Goal: Navigation & Orientation: Find specific page/section

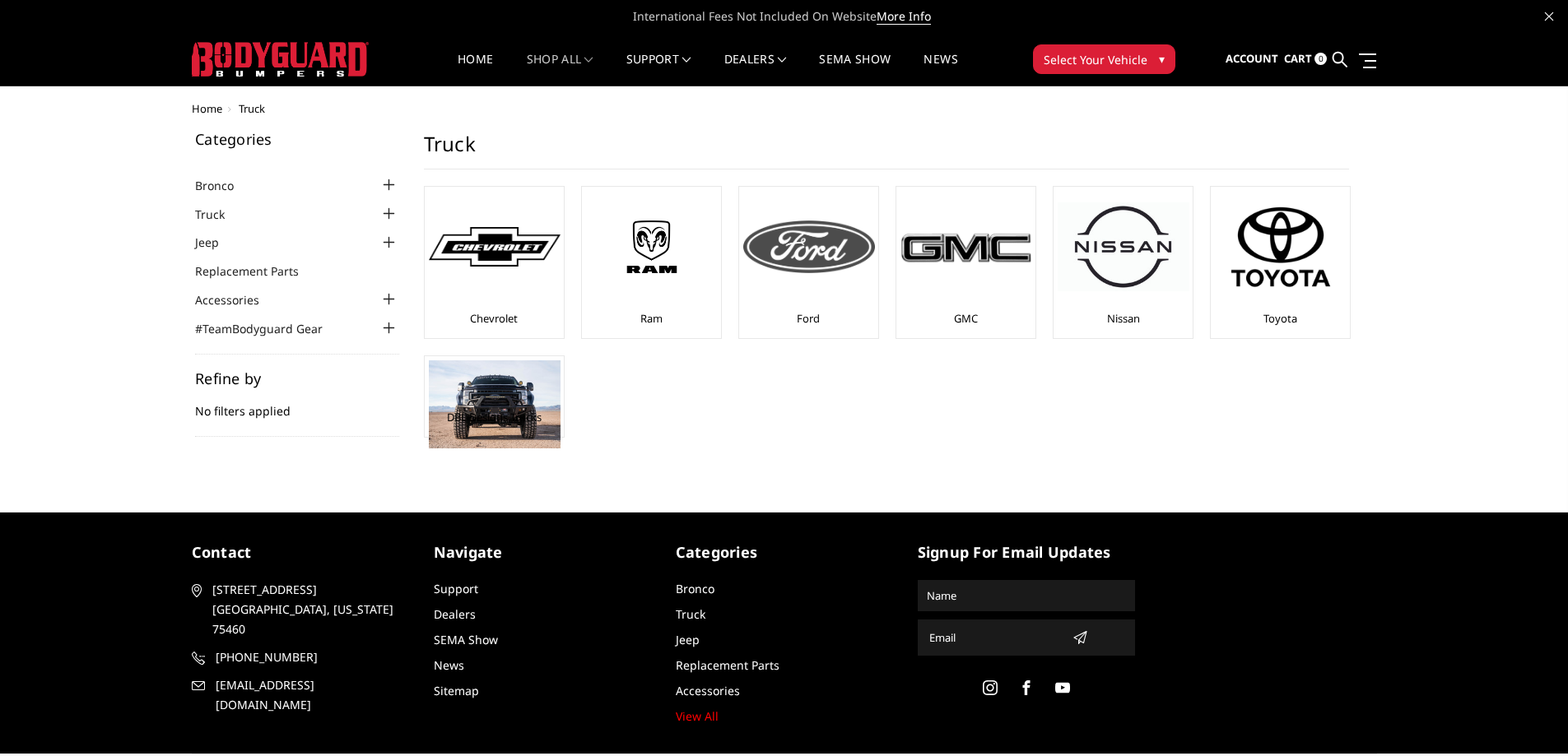
click at [810, 244] on img at bounding box center [809, 246] width 131 height 52
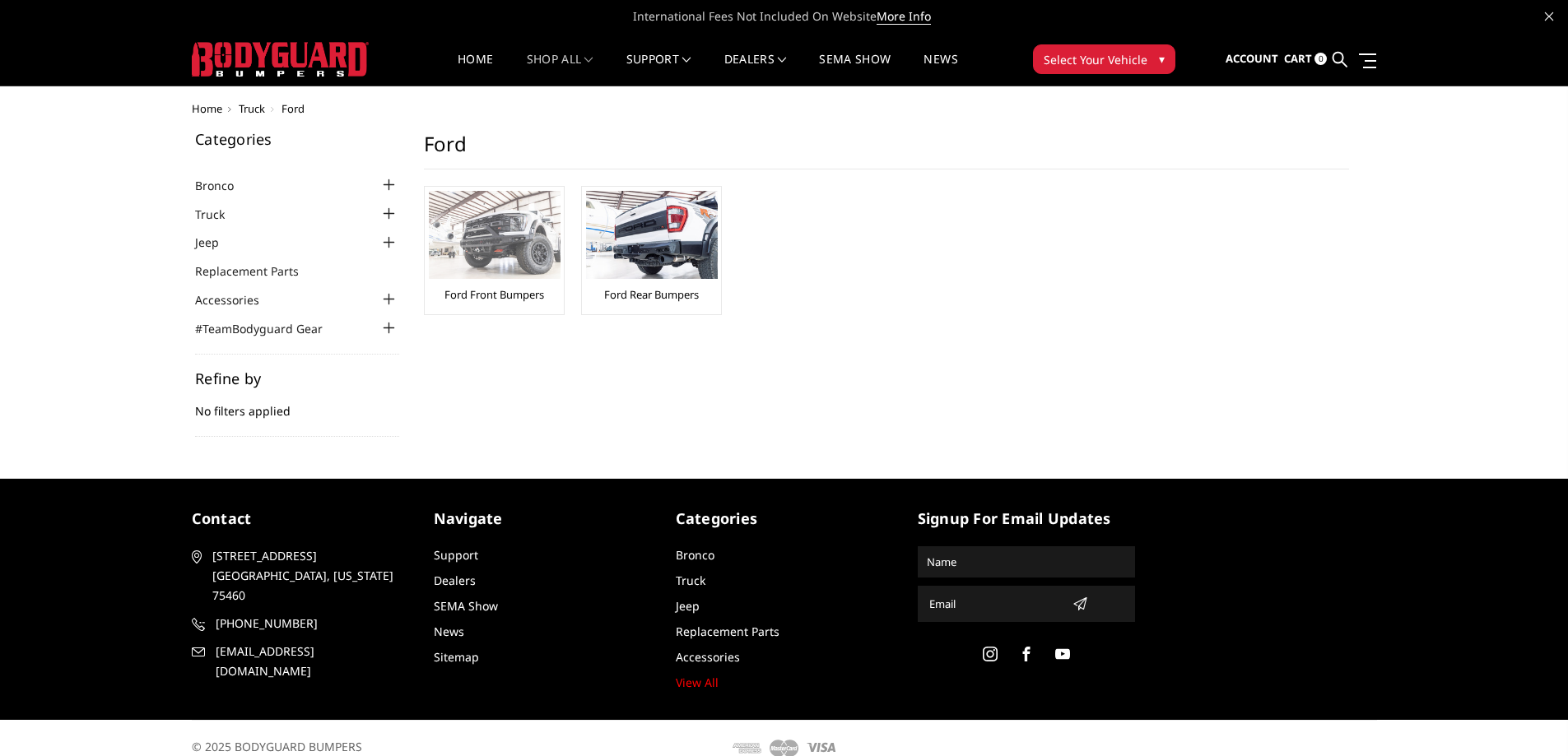
click at [519, 252] on img at bounding box center [494, 234] width 131 height 88
